Goal: Task Accomplishment & Management: Use online tool/utility

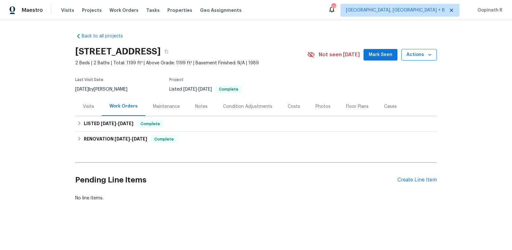
click at [417, 57] on span "Actions" at bounding box center [418, 55] width 25 height 8
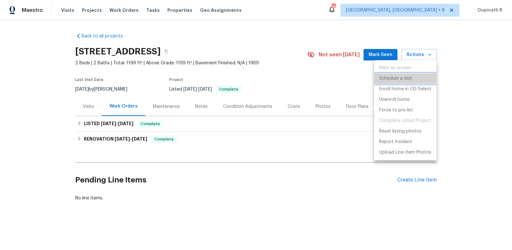
click at [400, 81] on p "Schedule a visit" at bounding box center [395, 78] width 33 height 7
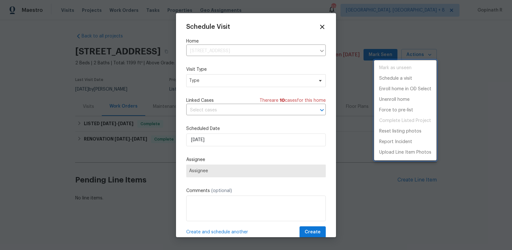
click at [211, 82] on div at bounding box center [256, 125] width 512 height 250
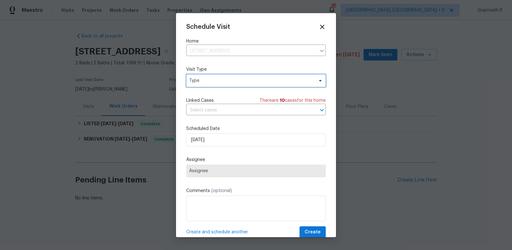
click at [211, 82] on span "Type" at bounding box center [251, 80] width 124 height 6
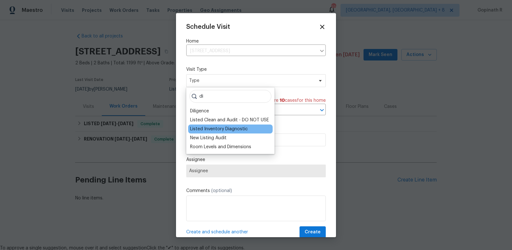
type input "di"
click at [213, 131] on div "Listed Inventory Diagnostic" at bounding box center [219, 129] width 58 height 6
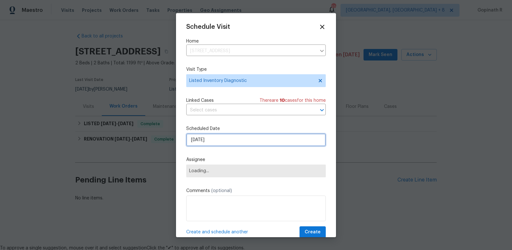
click at [198, 141] on input "[DATE]" at bounding box center [255, 139] width 139 height 13
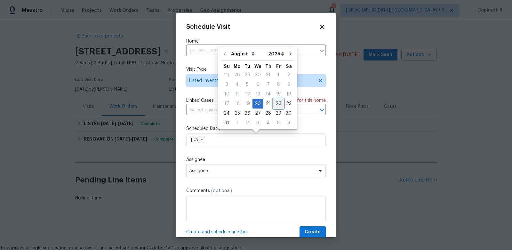
click at [273, 101] on div "22" at bounding box center [278, 103] width 10 height 9
type input "[DATE]"
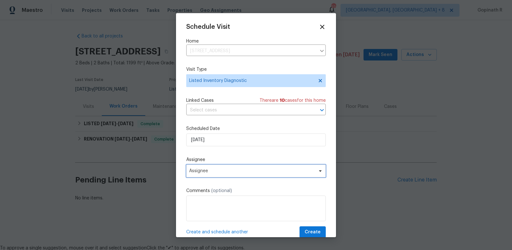
click at [219, 175] on span "Assignee" at bounding box center [255, 170] width 139 height 13
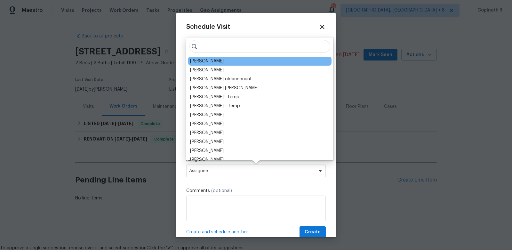
click at [214, 60] on div "[PERSON_NAME]" at bounding box center [207, 61] width 34 height 6
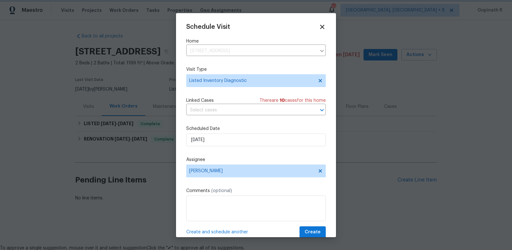
scroll to position [12, 0]
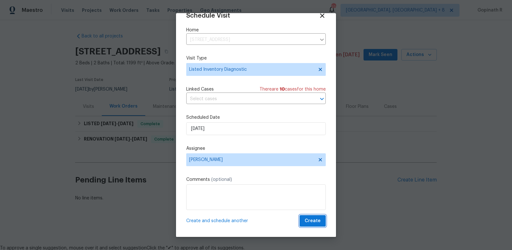
click at [317, 216] on button "Create" at bounding box center [312, 221] width 26 height 12
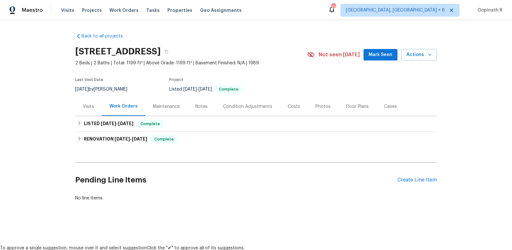
click at [97, 107] on div "Visits" at bounding box center [88, 106] width 27 height 19
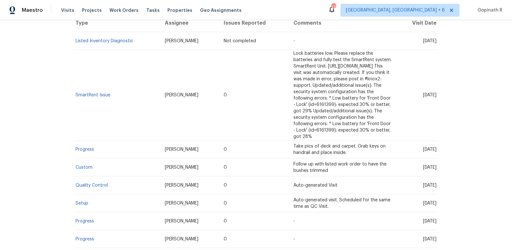
scroll to position [132, 0]
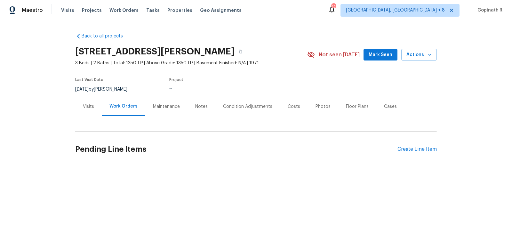
click at [90, 107] on div "Visits" at bounding box center [88, 106] width 11 height 6
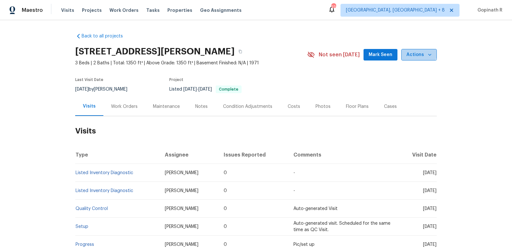
click at [419, 52] on span "Actions" at bounding box center [418, 55] width 25 height 8
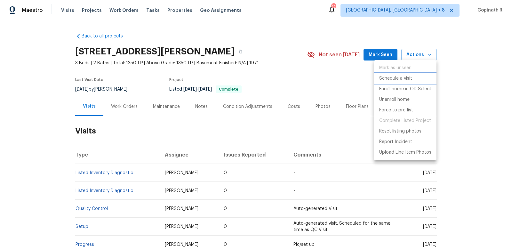
click at [389, 82] on li "Schedule a visit" at bounding box center [405, 78] width 62 height 11
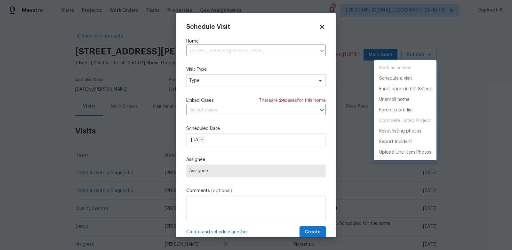
click at [202, 80] on div at bounding box center [256, 125] width 512 height 250
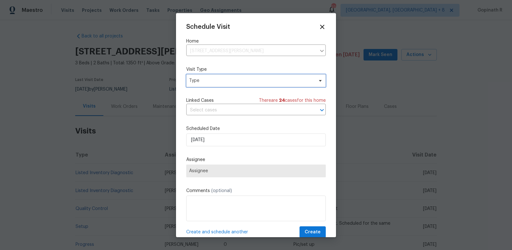
click at [202, 80] on span "Type" at bounding box center [251, 80] width 124 height 6
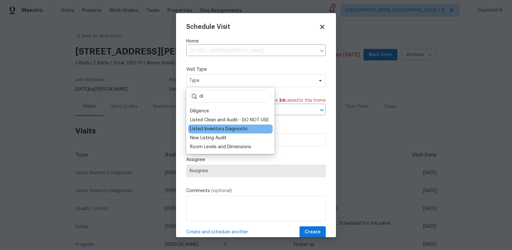
type input "di"
click at [195, 129] on div "Listed Inventory Diagnostic" at bounding box center [219, 129] width 58 height 6
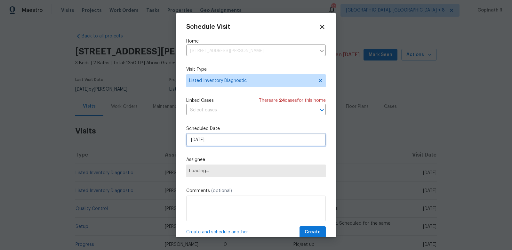
click at [202, 138] on input "[DATE]" at bounding box center [255, 139] width 139 height 13
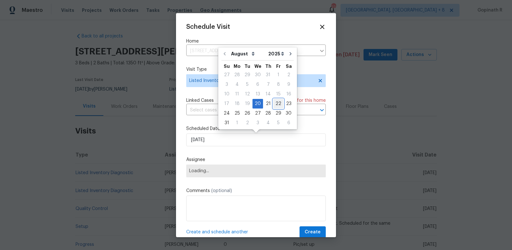
click at [274, 102] on div "22" at bounding box center [278, 103] width 10 height 9
type input "[DATE]"
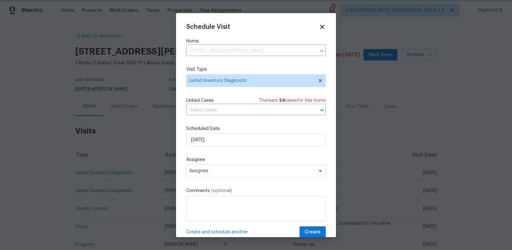
scroll to position [12, 0]
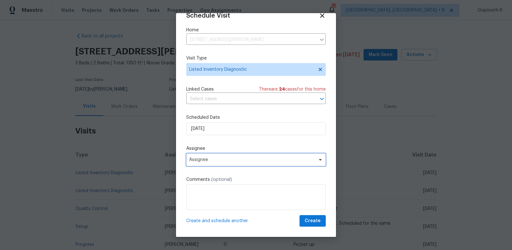
click at [230, 163] on span "Assignee" at bounding box center [255, 159] width 139 height 13
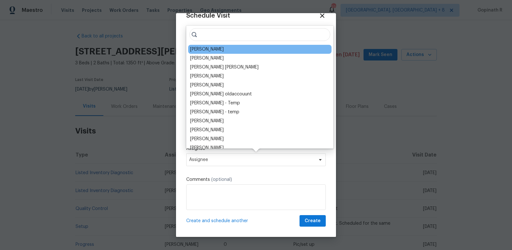
click at [221, 48] on div "[PERSON_NAME]" at bounding box center [259, 49] width 143 height 9
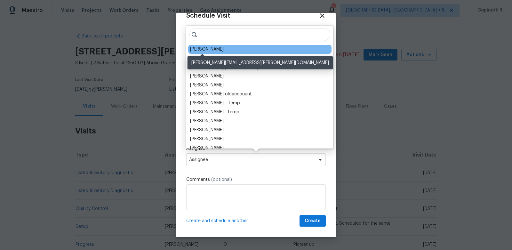
click at [199, 51] on div "[PERSON_NAME]" at bounding box center [207, 49] width 34 height 6
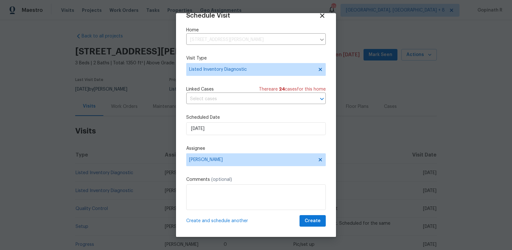
click at [312, 227] on div "Schedule Visit Home 6423 Whitt Rd, Durham, NC 27712 ​ Visit Type Listed Invento…" at bounding box center [256, 125] width 160 height 224
click at [310, 221] on span "Create" at bounding box center [312, 221] width 16 height 8
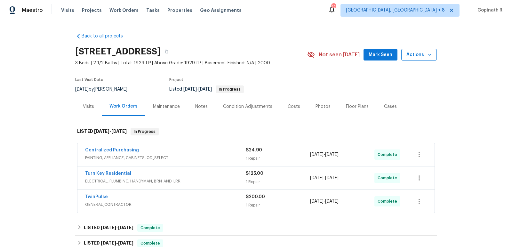
click at [423, 53] on span "Actions" at bounding box center [418, 55] width 25 height 8
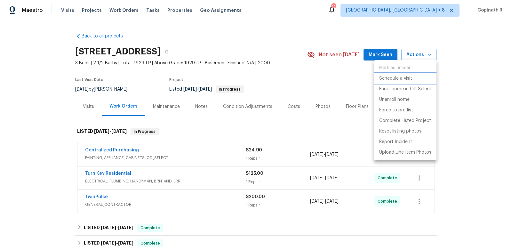
click at [384, 81] on p "Schedule a visit" at bounding box center [395, 78] width 33 height 7
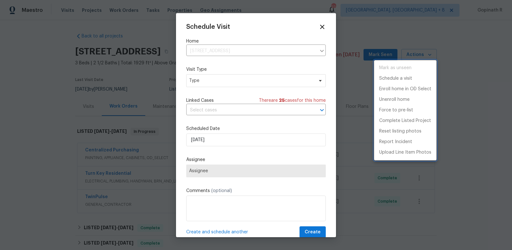
click at [223, 82] on div at bounding box center [256, 125] width 512 height 250
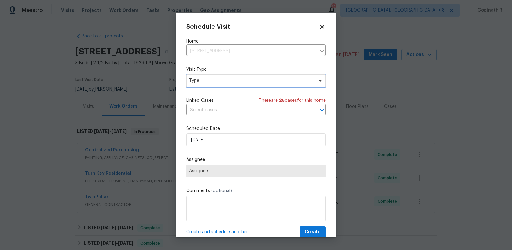
click at [231, 84] on span "Type" at bounding box center [255, 80] width 139 height 13
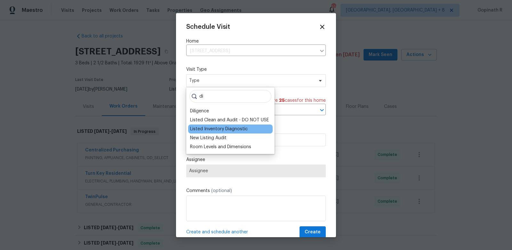
type input "di"
click at [218, 128] on div "Listed Inventory Diagnostic" at bounding box center [219, 129] width 58 height 6
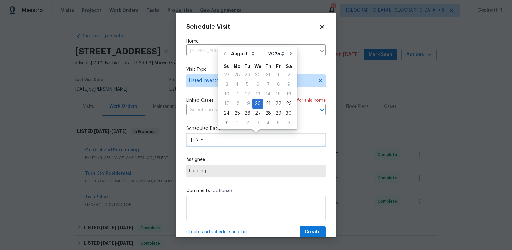
click at [201, 142] on input "[DATE]" at bounding box center [255, 139] width 139 height 13
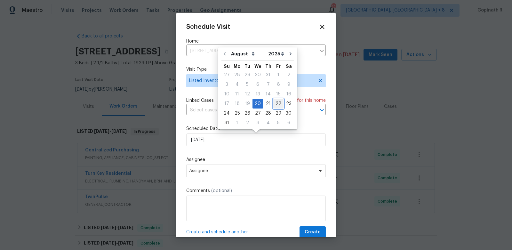
click at [273, 104] on div "22" at bounding box center [278, 103] width 10 height 9
type input "[DATE]"
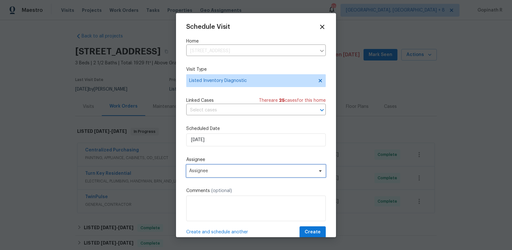
click at [222, 172] on span "Assignee" at bounding box center [251, 170] width 125 height 5
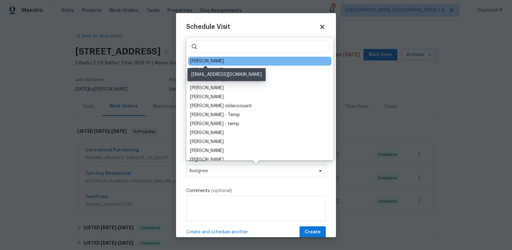
click at [208, 62] on div "[PERSON_NAME]" at bounding box center [207, 61] width 34 height 6
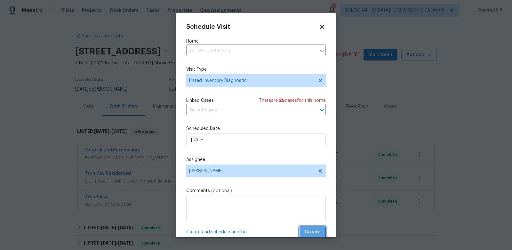
click at [308, 233] on span "Create" at bounding box center [312, 232] width 16 height 8
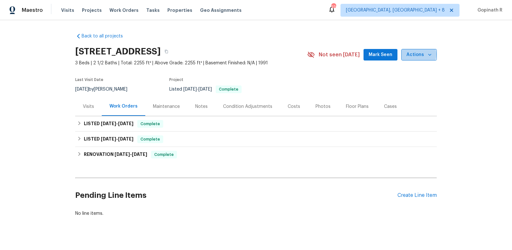
click at [418, 54] on span "Actions" at bounding box center [418, 55] width 25 height 8
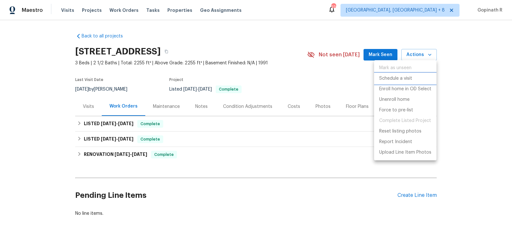
click at [396, 79] on p "Schedule a visit" at bounding box center [395, 78] width 33 height 7
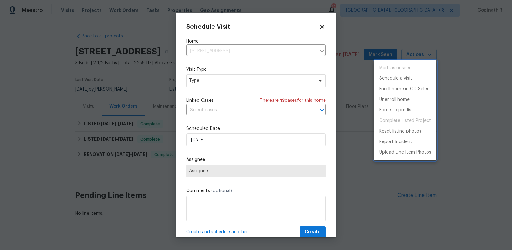
click at [195, 80] on div at bounding box center [256, 125] width 512 height 250
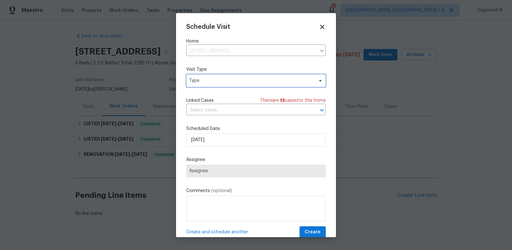
click at [195, 80] on span "Type" at bounding box center [251, 80] width 124 height 6
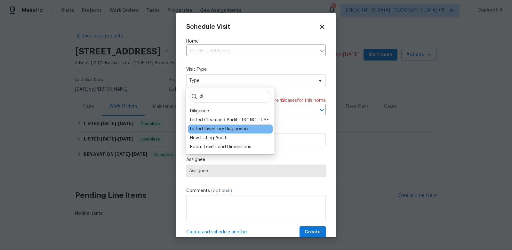
type input "di"
click at [224, 128] on div "Listed Inventory Diagnostic" at bounding box center [219, 129] width 58 height 6
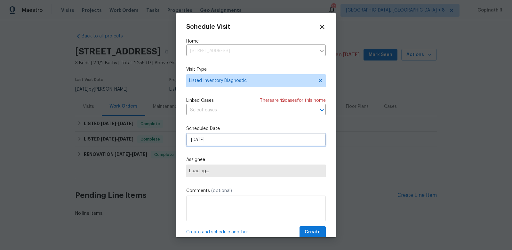
click at [199, 142] on input "[DATE]" at bounding box center [255, 139] width 139 height 13
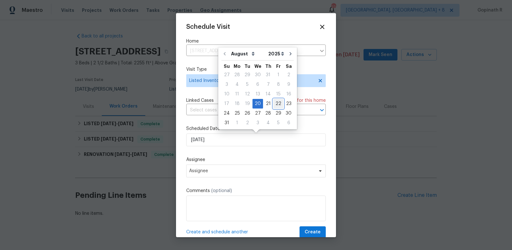
click at [276, 104] on div "22" at bounding box center [278, 103] width 10 height 9
type input "[DATE]"
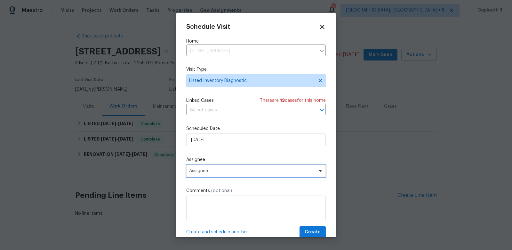
click at [203, 171] on span "Assignee" at bounding box center [251, 170] width 125 height 5
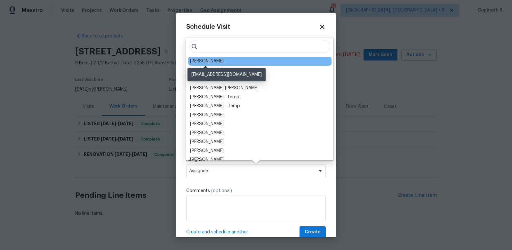
click at [216, 61] on div "[PERSON_NAME]" at bounding box center [207, 61] width 34 height 6
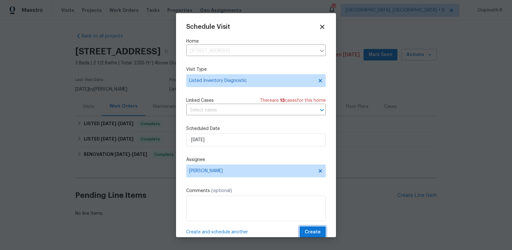
click at [312, 233] on span "Create" at bounding box center [312, 232] width 16 height 8
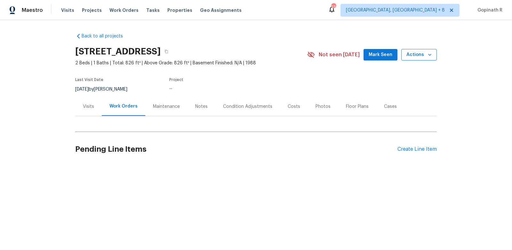
click at [411, 59] on button "Actions" at bounding box center [418, 55] width 35 height 12
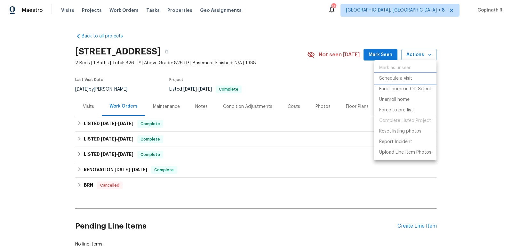
click at [386, 81] on p "Schedule a visit" at bounding box center [395, 78] width 33 height 7
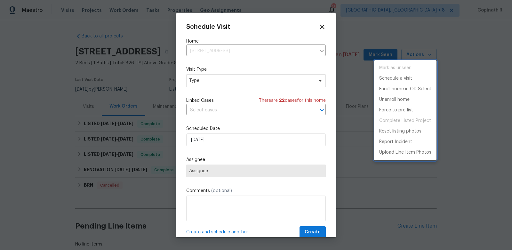
click at [218, 77] on div at bounding box center [256, 125] width 512 height 250
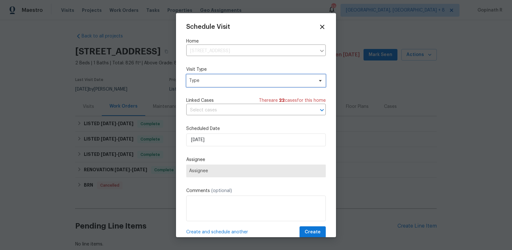
click at [218, 82] on span "Type" at bounding box center [251, 80] width 124 height 6
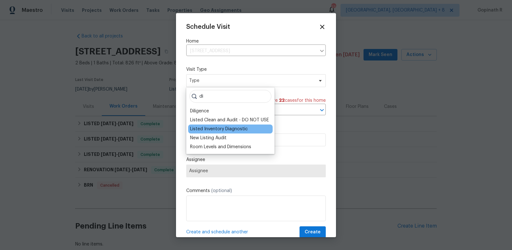
type input "di"
click at [223, 128] on div "Listed Inventory Diagnostic" at bounding box center [219, 129] width 58 height 6
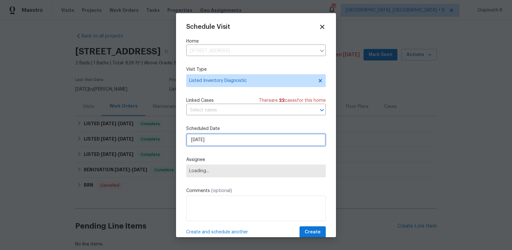
click at [201, 136] on input "[DATE]" at bounding box center [255, 139] width 139 height 13
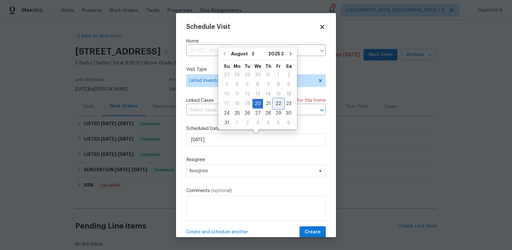
click at [274, 100] on div "22" at bounding box center [278, 103] width 10 height 9
type input "[DATE]"
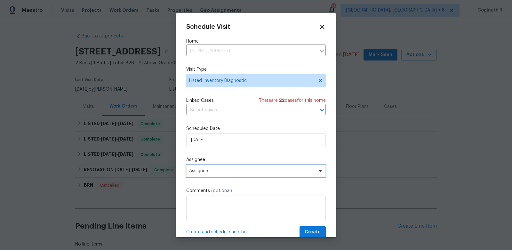
click at [197, 172] on span "Assignee" at bounding box center [251, 170] width 125 height 5
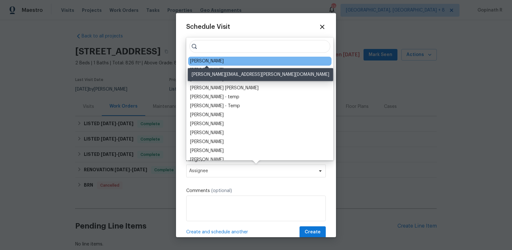
click at [214, 60] on div "[PERSON_NAME]" at bounding box center [207, 61] width 34 height 6
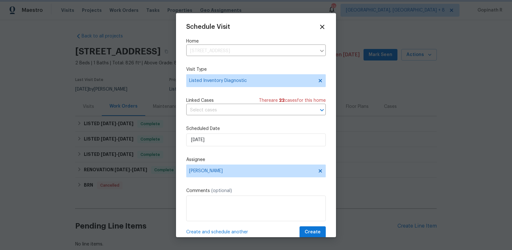
scroll to position [12, 0]
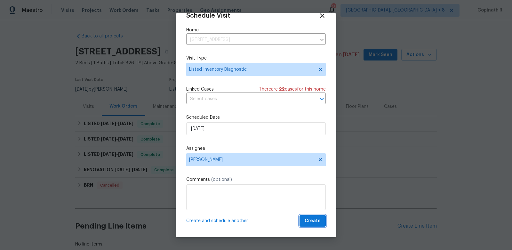
click at [310, 221] on span "Create" at bounding box center [312, 221] width 16 height 8
